Goal: Task Accomplishment & Management: Complete application form

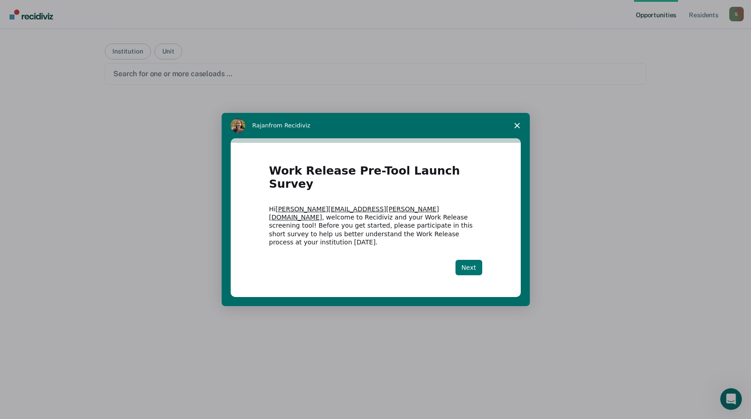
click at [476, 260] on button "Next" at bounding box center [468, 267] width 27 height 15
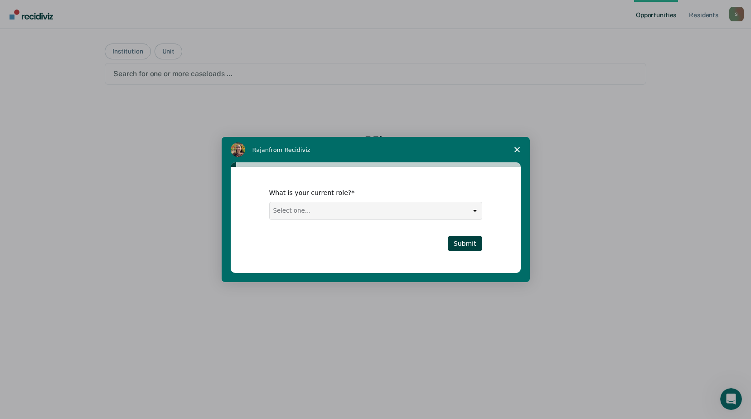
click at [458, 216] on select "Select one... Case Manager FUM Assistant [PERSON_NAME] [PERSON_NAME]" at bounding box center [376, 210] width 212 height 17
select select "Case Manager"
click at [270, 202] on select "Select one... Case Manager FUM Assistant [PERSON_NAME] [PERSON_NAME]" at bounding box center [376, 210] width 212 height 17
click at [469, 244] on button "Submit" at bounding box center [465, 243] width 34 height 15
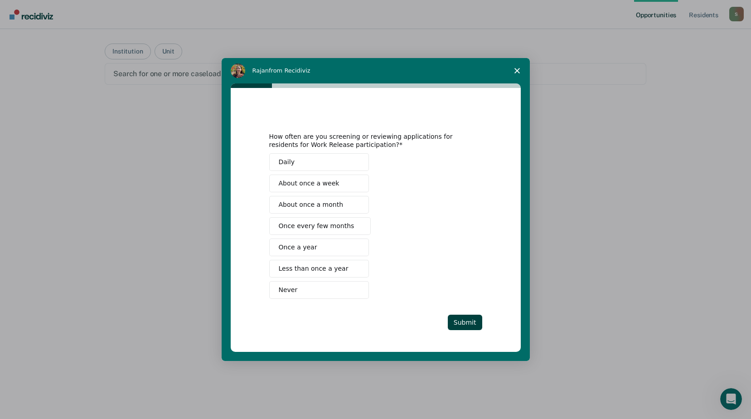
click at [332, 285] on button "Never" at bounding box center [319, 290] width 100 height 18
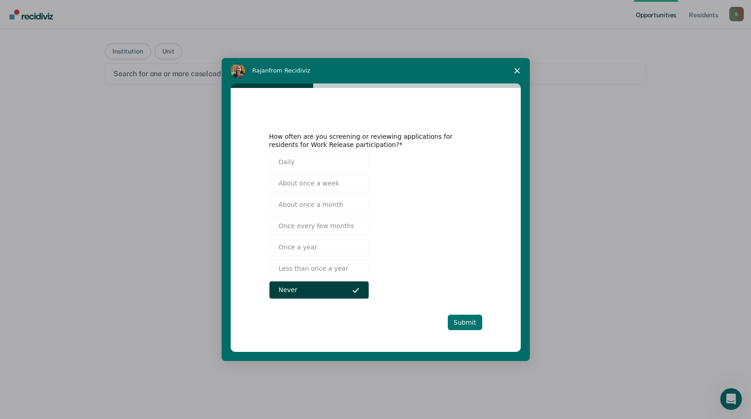
click at [467, 318] on button "Submit" at bounding box center [465, 321] width 34 height 15
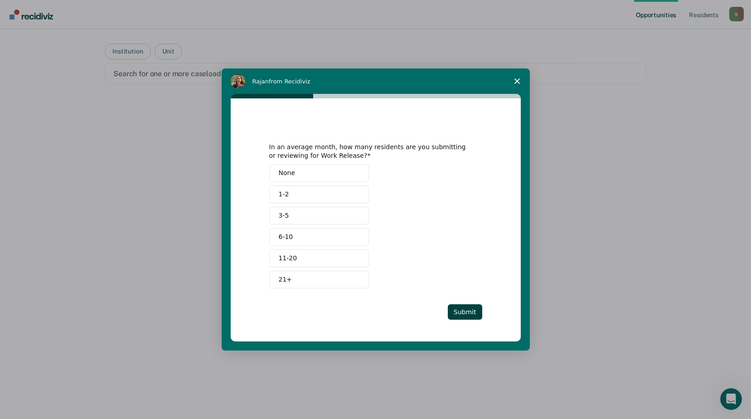
click at [323, 173] on button "None" at bounding box center [319, 173] width 100 height 18
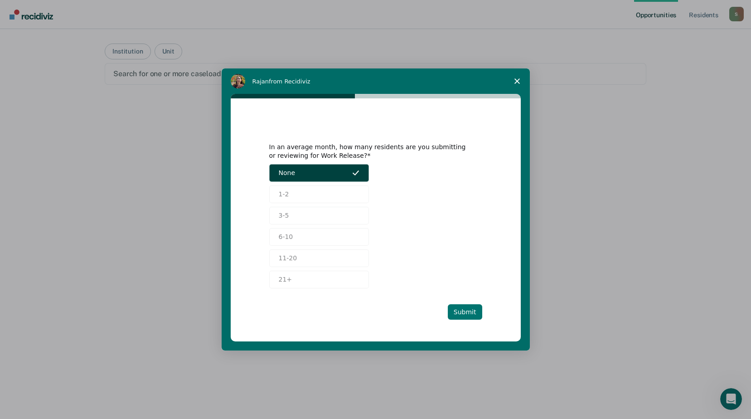
click at [469, 307] on button "Submit" at bounding box center [465, 311] width 34 height 15
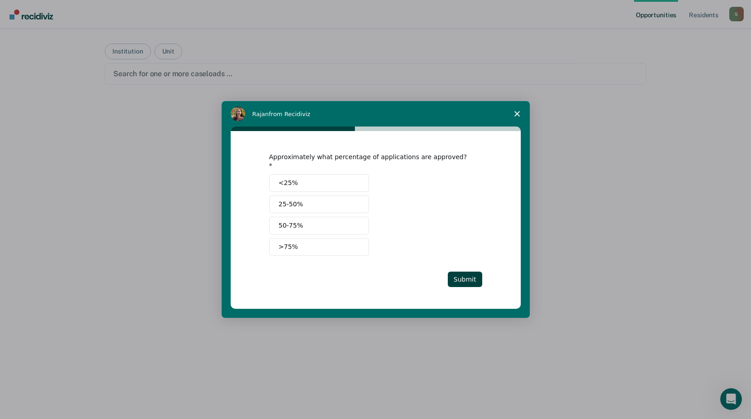
click at [337, 180] on button "<25%" at bounding box center [319, 183] width 100 height 18
click at [460, 274] on button "Submit" at bounding box center [465, 278] width 34 height 15
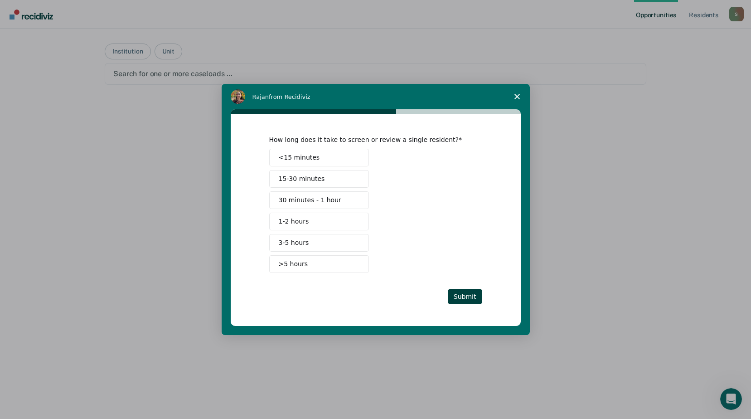
click at [347, 158] on button "<15 minutes" at bounding box center [319, 158] width 100 height 18
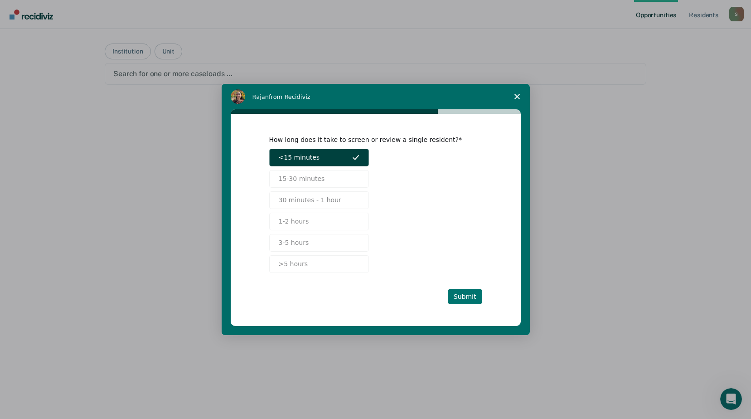
click at [461, 295] on button "Submit" at bounding box center [465, 296] width 34 height 15
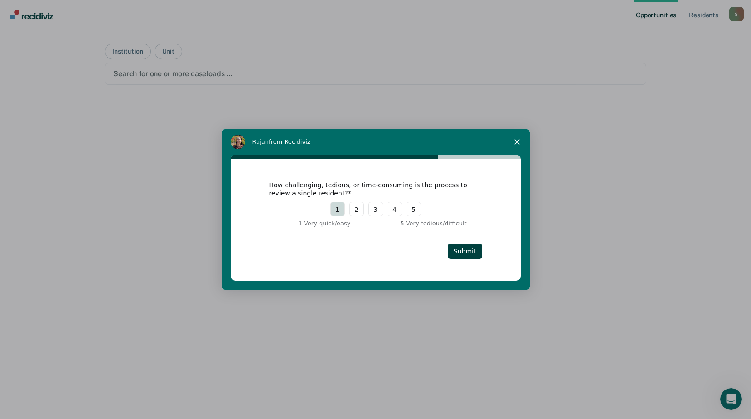
click at [344, 210] on button "1" at bounding box center [337, 209] width 14 height 14
click at [469, 251] on button "Submit" at bounding box center [465, 250] width 34 height 15
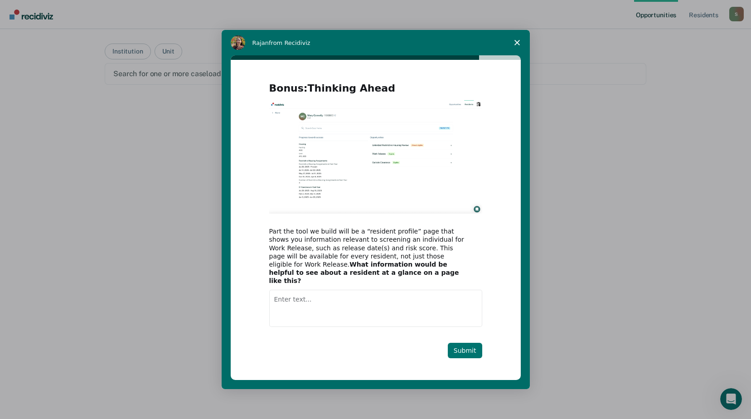
click at [460, 342] on button "Submit" at bounding box center [465, 349] width 34 height 15
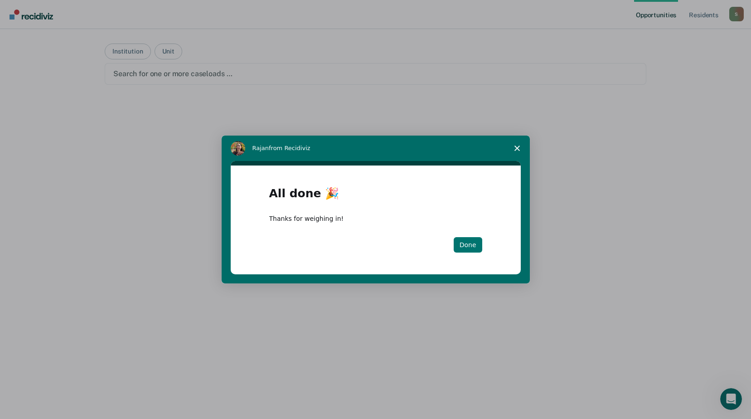
click at [461, 240] on button "Done" at bounding box center [467, 244] width 29 height 15
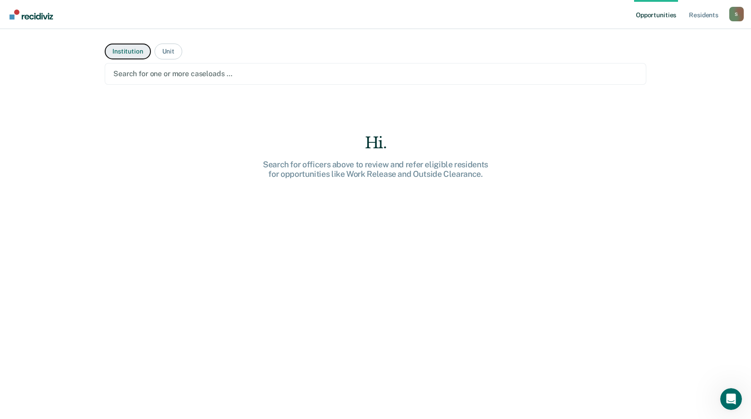
click at [125, 54] on button "Institution" at bounding box center [128, 51] width 46 height 16
click at [198, 76] on div at bounding box center [375, 73] width 524 height 10
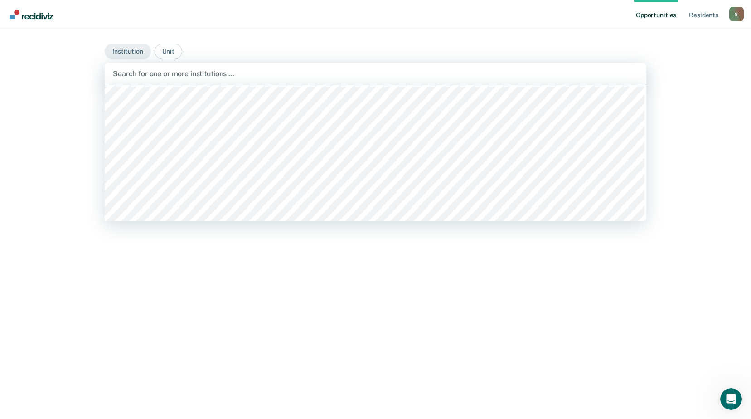
scroll to position [206, 0]
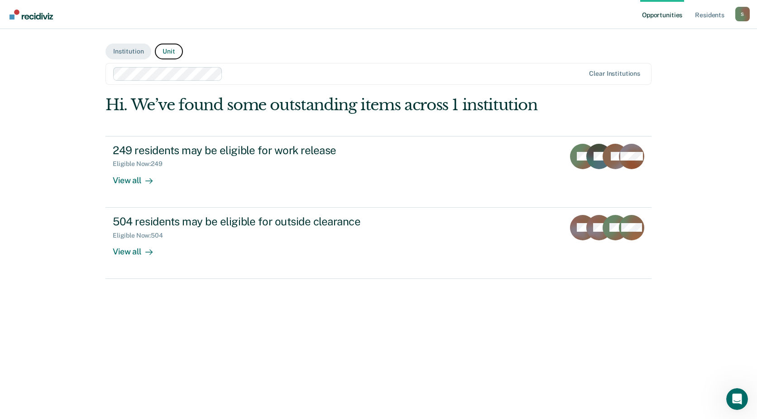
drag, startPoint x: 174, startPoint y: 54, endPoint x: 176, endPoint y: 58, distance: 4.7
click at [174, 54] on button "Unit" at bounding box center [169, 51] width 28 height 16
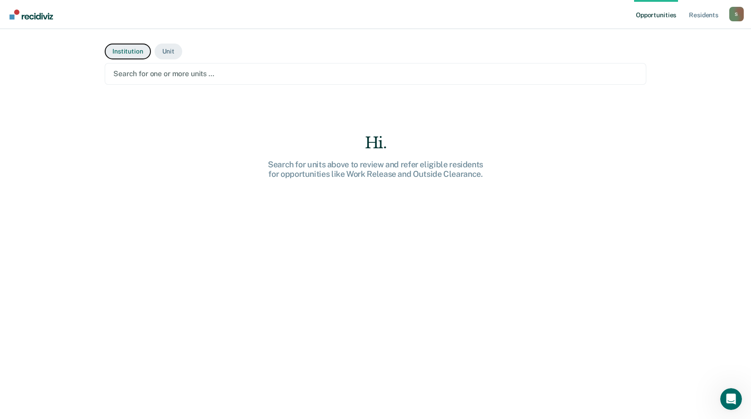
click at [123, 54] on button "Institution" at bounding box center [128, 51] width 46 height 16
click at [166, 53] on button "Unit" at bounding box center [168, 51] width 28 height 16
click at [112, 49] on button "Institution" at bounding box center [128, 51] width 46 height 16
click at [193, 76] on div at bounding box center [375, 73] width 524 height 10
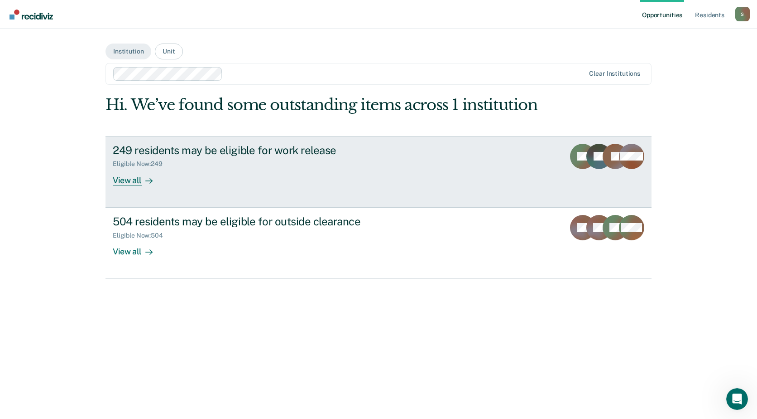
click at [543, 158] on link "249 residents may be eligible for work release Eligible Now : 249 View all CA E…" at bounding box center [379, 172] width 546 height 72
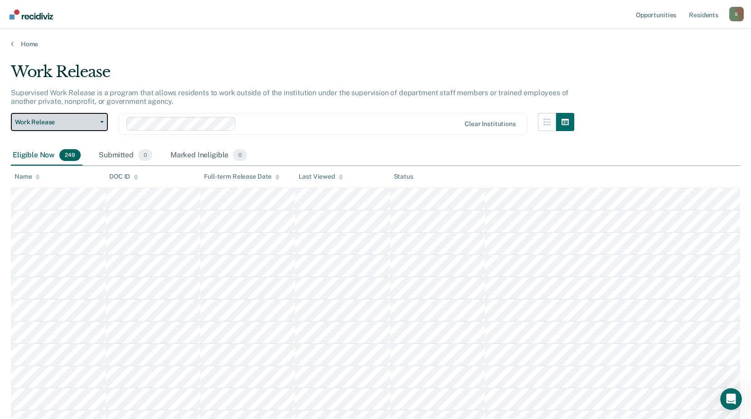
click at [103, 125] on button "Work Release" at bounding box center [59, 122] width 97 height 18
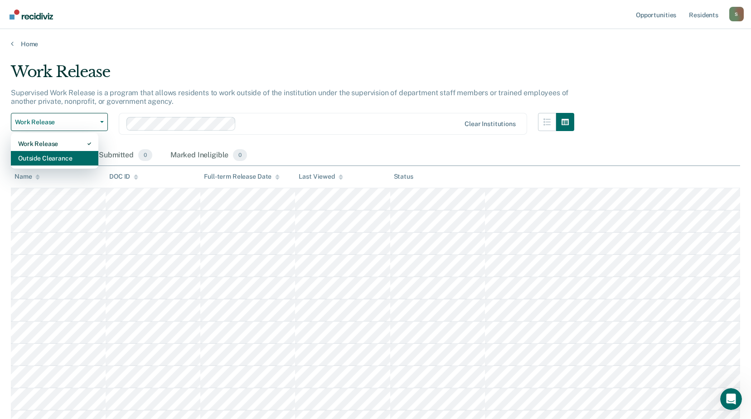
click at [88, 157] on div "Outside Clearance" at bounding box center [54, 158] width 73 height 14
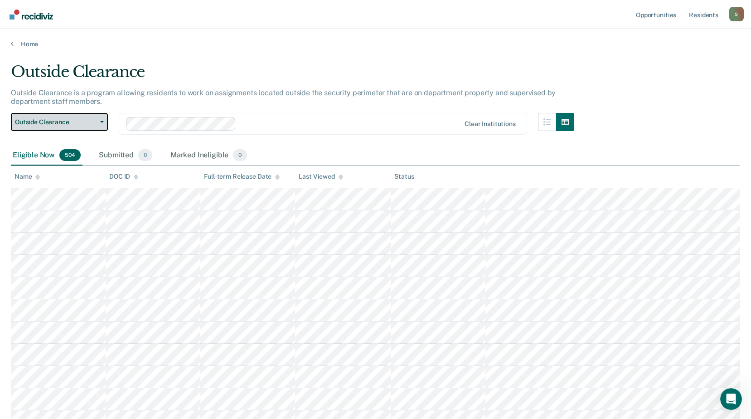
click at [45, 121] on span "Outside Clearance" at bounding box center [56, 122] width 82 height 8
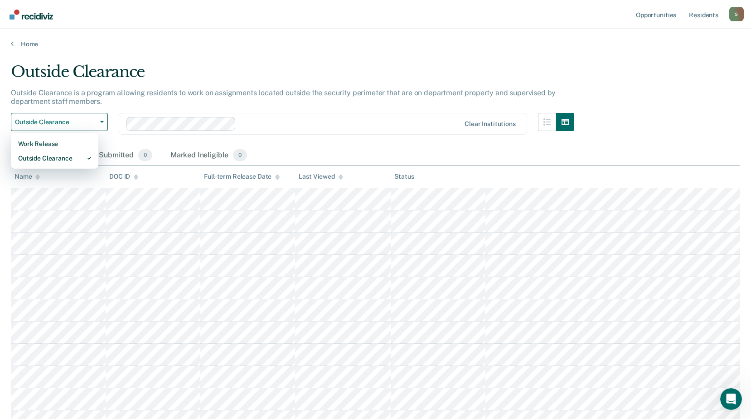
click at [67, 83] on div "Outside Clearance" at bounding box center [292, 76] width 563 height 26
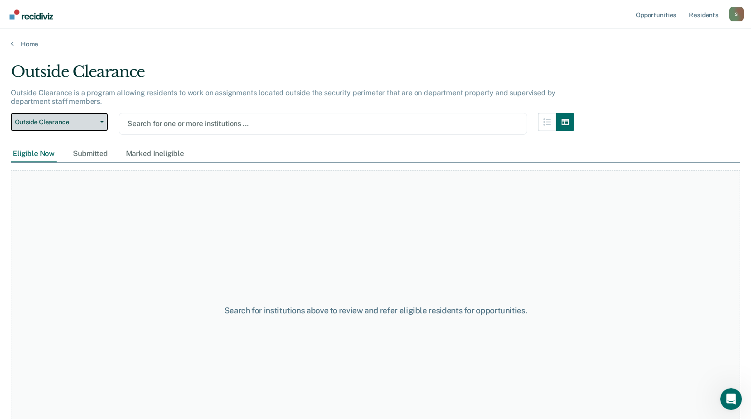
click at [63, 125] on span "Outside Clearance" at bounding box center [56, 122] width 82 height 8
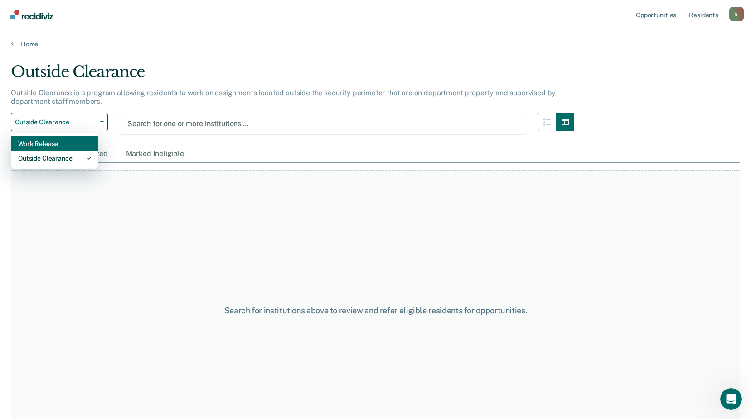
click at [64, 145] on div "Work Release" at bounding box center [54, 143] width 73 height 14
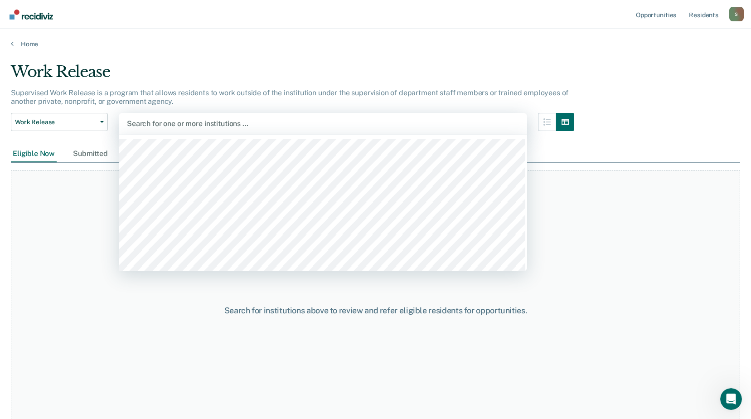
click at [436, 116] on div "Search for one or more institutions …" at bounding box center [323, 124] width 408 height 22
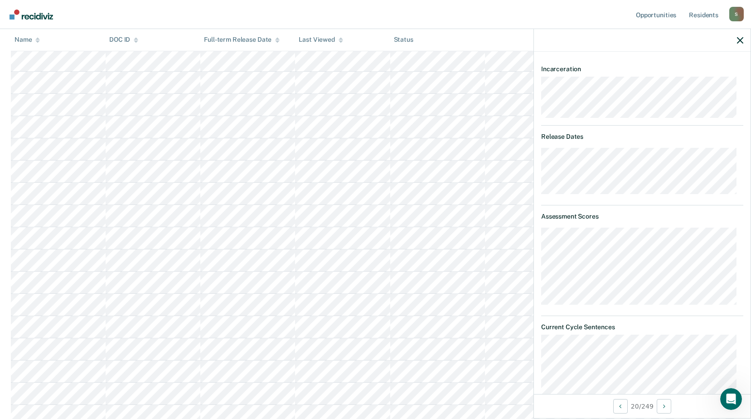
scroll to position [544, 0]
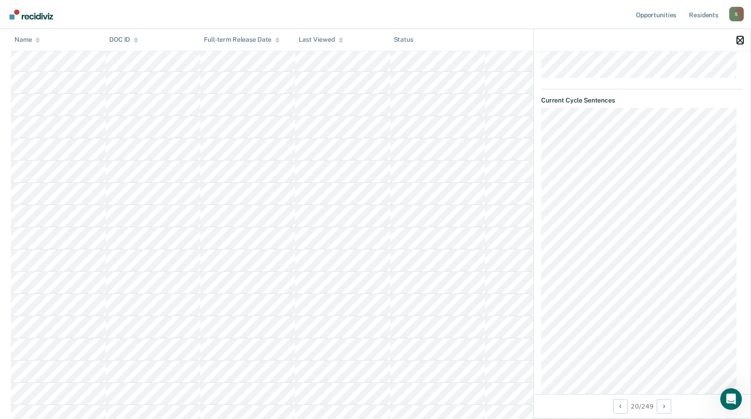
click at [740, 43] on icon "button" at bounding box center [740, 40] width 6 height 6
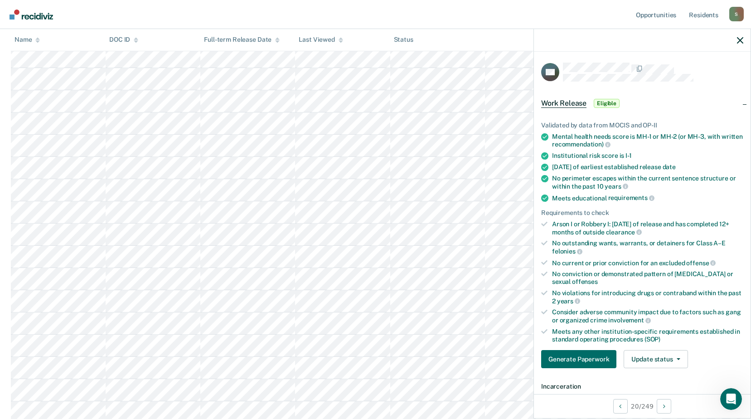
scroll to position [91, 0]
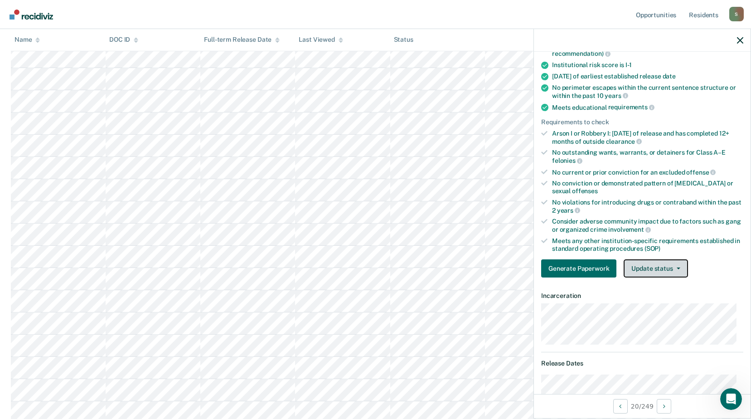
click at [684, 259] on button "Update status" at bounding box center [655, 268] width 64 height 18
click at [713, 263] on div "Generate Paperwork Update status Mark Submitted Mark Ineligible" at bounding box center [642, 268] width 202 height 18
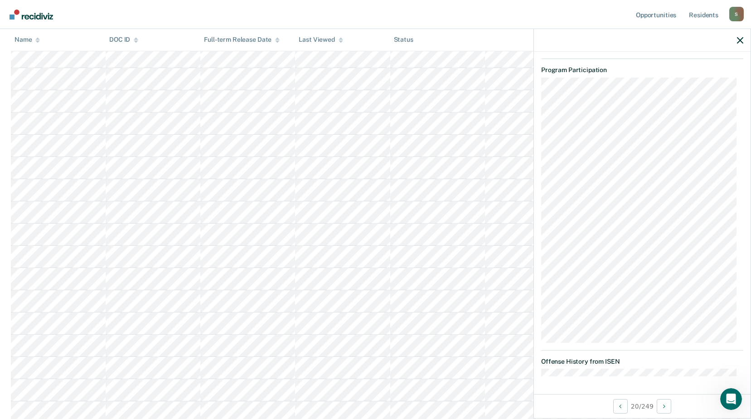
scroll to position [1252, 0]
